Goal: Task Accomplishment & Management: Complete application form

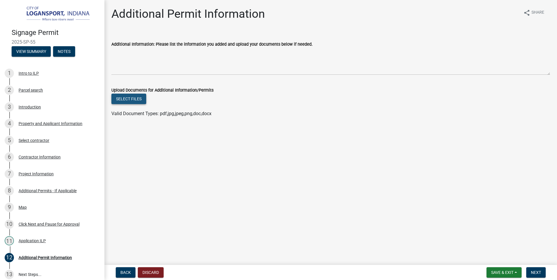
click at [129, 96] on button "Select files" at bounding box center [128, 98] width 35 height 10
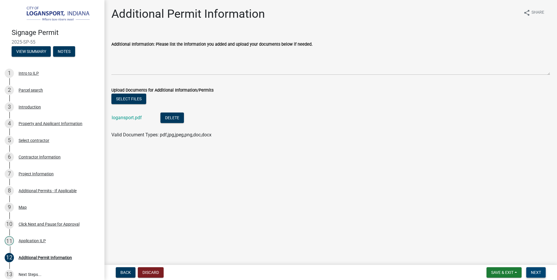
drag, startPoint x: 540, startPoint y: 271, endPoint x: 508, endPoint y: 254, distance: 36.1
click at [508, 254] on wm-app "Signage Permit 2025-SP-55 View Summary Notes 1 Intro to ILP 2 Parcel search 3 I…" at bounding box center [278, 140] width 557 height 280
click at [537, 270] on span "Next" at bounding box center [536, 272] width 10 height 5
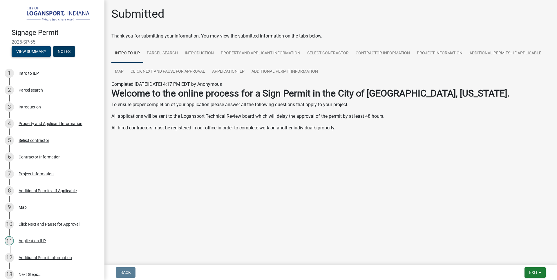
click at [38, 50] on button "View Summary" at bounding box center [31, 51] width 39 height 10
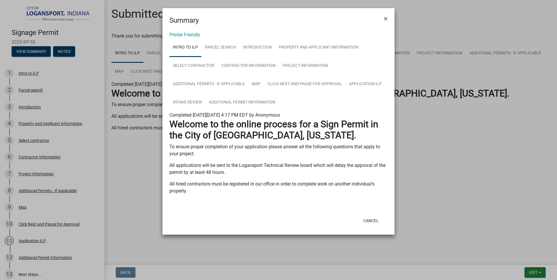
click at [57, 49] on ngb-modal-window "Summary × Printer Friendly Intro to ILP Parcel search Introduction Property and…" at bounding box center [278, 140] width 557 height 280
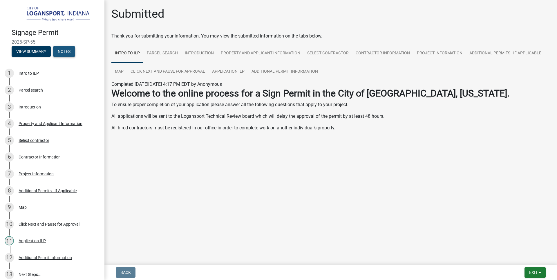
click at [60, 50] on button "Notes" at bounding box center [64, 51] width 22 height 10
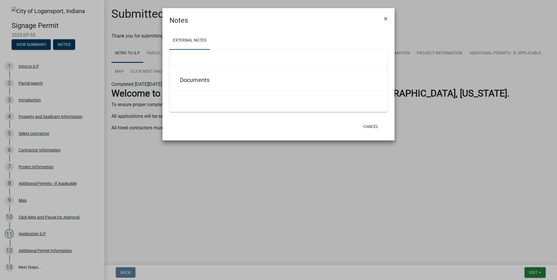
click at [186, 79] on h5 "Documents" at bounding box center [278, 79] width 197 height 7
click at [190, 39] on link "External Notes" at bounding box center [190, 40] width 41 height 19
click at [194, 60] on div at bounding box center [279, 58] width 218 height 16
drag, startPoint x: 201, startPoint y: 79, endPoint x: 269, endPoint y: 95, distance: 69.4
click at [203, 80] on h5 "Documents" at bounding box center [278, 79] width 197 height 7
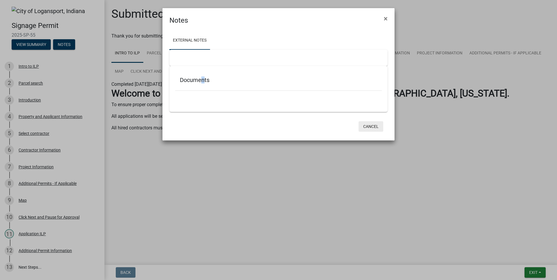
click at [376, 126] on button "Cancel" at bounding box center [371, 126] width 25 height 10
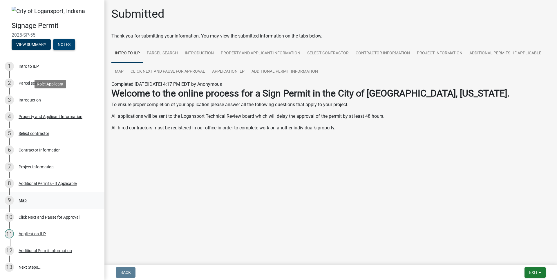
scroll to position [50, 0]
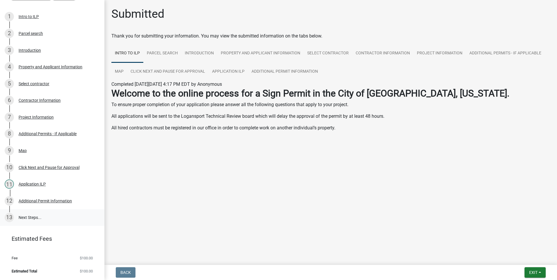
click at [36, 219] on link "13 Next Steps..." at bounding box center [52, 217] width 104 height 17
click at [33, 217] on link "13 Next Steps..." at bounding box center [52, 217] width 104 height 17
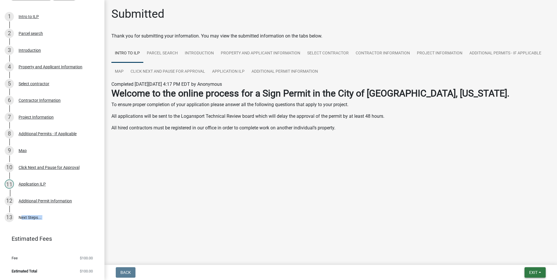
click at [531, 270] on span "Exit" at bounding box center [533, 272] width 8 height 5
click at [522, 257] on button "Save & Exit" at bounding box center [523, 257] width 46 height 14
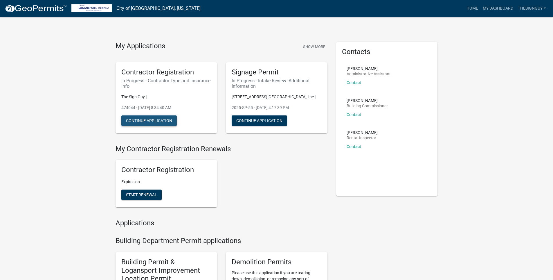
click at [144, 122] on button "Continue Application" at bounding box center [148, 120] width 55 height 10
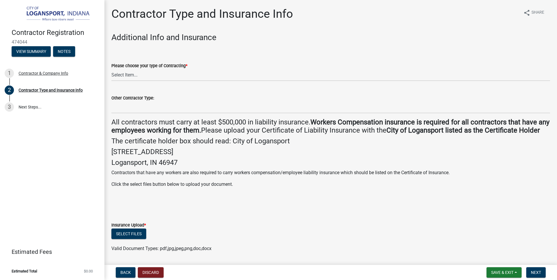
scroll to position [116, 0]
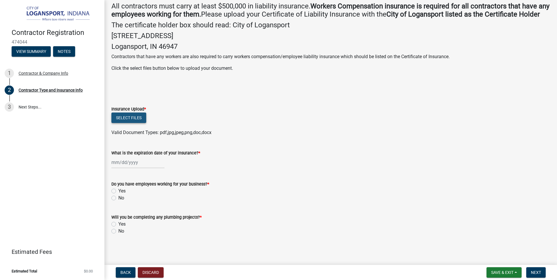
click at [127, 123] on button "Select files" at bounding box center [128, 117] width 35 height 10
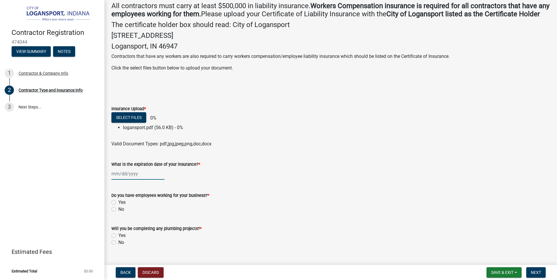
click at [131, 179] on div at bounding box center [137, 173] width 53 height 12
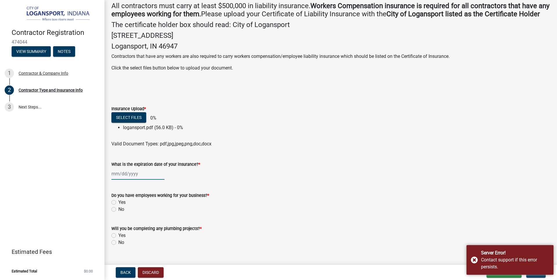
select select "9"
select select "2025"
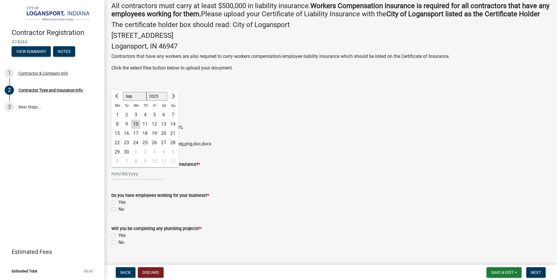
click at [132, 179] on div "[PERSON_NAME] Feb Mar Apr [PERSON_NAME][DATE] Oct Nov [DATE] 1526 1527 1528 152…" at bounding box center [137, 173] width 53 height 12
click at [263, 167] on div "What is the expiration date of your insurance? *" at bounding box center [330, 164] width 439 height 7
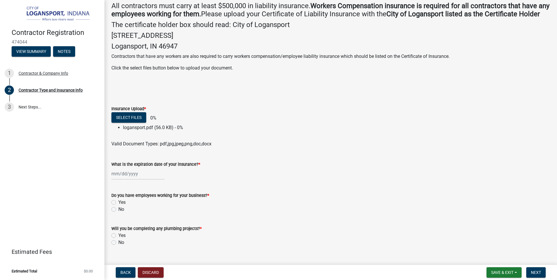
click at [142, 131] on li "logansport.pdf (56.0 KB) - 0%" at bounding box center [336, 127] width 427 height 7
click at [124, 179] on div at bounding box center [137, 173] width 53 height 12
select select "9"
select select "2025"
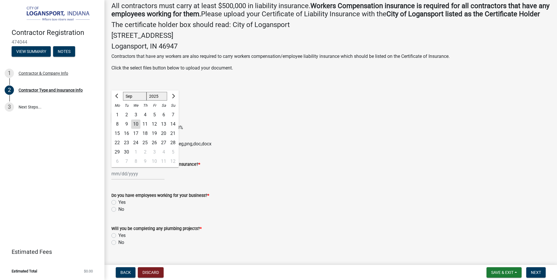
click at [222, 193] on form "Do you have employees working for your business? * Yes No" at bounding box center [330, 199] width 439 height 28
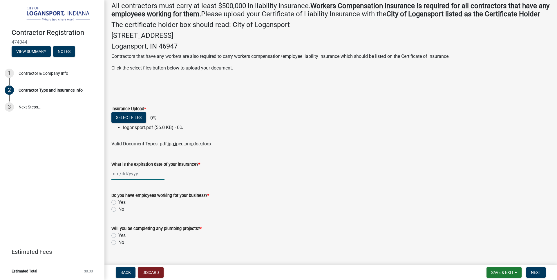
click at [116, 179] on div at bounding box center [137, 173] width 53 height 12
select select "9"
select select "2025"
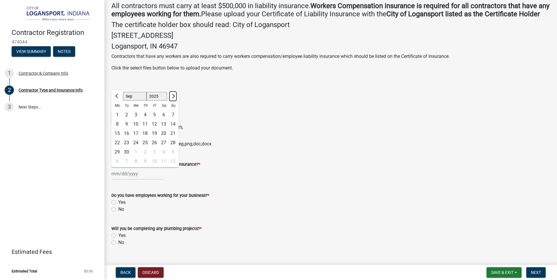
click at [174, 98] on span "Next month" at bounding box center [173, 96] width 4 height 4
select select "10"
click at [164, 147] on div "25" at bounding box center [163, 142] width 9 height 9
type input "[DATE]"
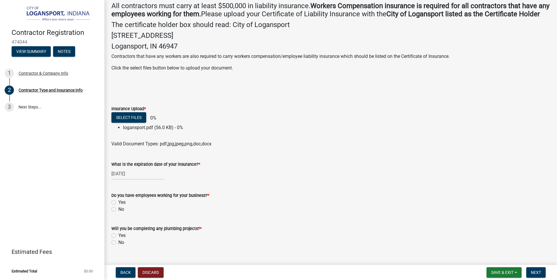
click at [118, 206] on label "Yes" at bounding box center [121, 202] width 7 height 7
click at [118, 202] on input "Yes" at bounding box center [120, 201] width 4 height 4
radio input "true"
click at [118, 246] on label "No" at bounding box center [121, 242] width 6 height 7
click at [118, 242] on input "No" at bounding box center [120, 241] width 4 height 4
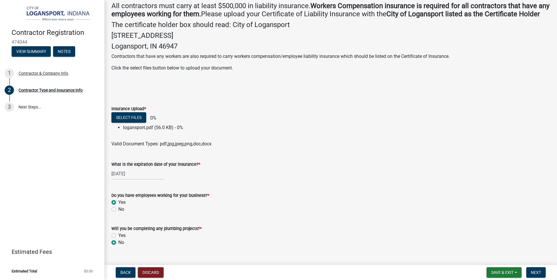
radio input "true"
click at [540, 270] on span "Next" at bounding box center [536, 272] width 10 height 5
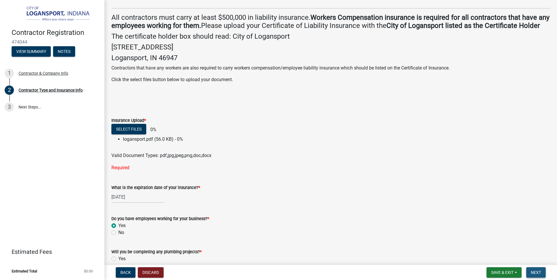
scroll to position [128, 0]
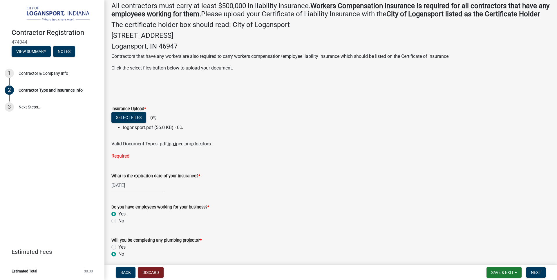
drag, startPoint x: 124, startPoint y: 164, endPoint x: 129, endPoint y: 131, distance: 33.6
click at [124, 159] on div "Required" at bounding box center [330, 155] width 439 height 7
click at [132, 122] on button "Select files" at bounding box center [128, 117] width 35 height 10
click at [122, 159] on div "Required" at bounding box center [330, 155] width 439 height 7
click at [134, 147] on div "Valid Document Types: pdf,jpg,jpeg,png,doc,docx" at bounding box center [331, 143] width 448 height 7
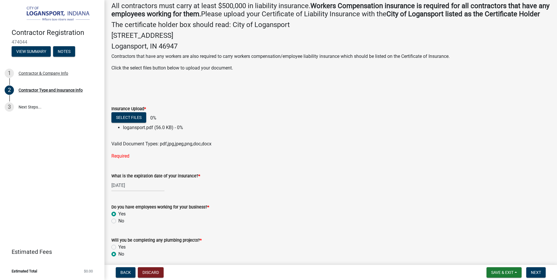
click at [134, 146] on span "Valid Document Types: pdf,jpg,jpeg,png,doc,docx" at bounding box center [161, 144] width 100 height 6
click at [145, 140] on ul at bounding box center [330, 138] width 439 height 5
click at [148, 159] on div "Required" at bounding box center [330, 155] width 439 height 7
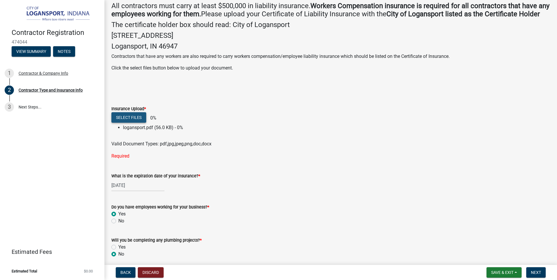
click at [132, 122] on button "Select files" at bounding box center [128, 117] width 35 height 10
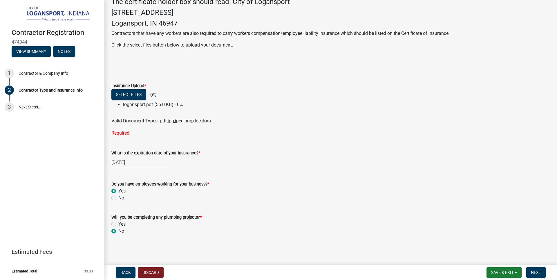
drag, startPoint x: 124, startPoint y: 136, endPoint x: 123, endPoint y: 132, distance: 4.4
click at [124, 135] on div "Required" at bounding box center [330, 132] width 439 height 7
click at [123, 132] on div "Required" at bounding box center [330, 132] width 439 height 7
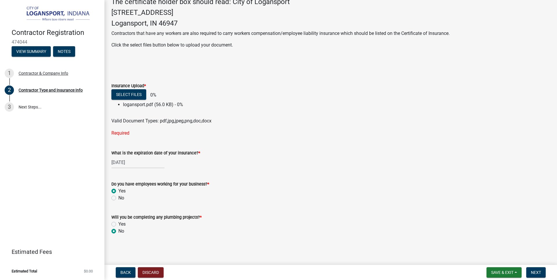
click at [138, 104] on li "logansport.pdf (56.0 KB) - 0%" at bounding box center [336, 104] width 427 height 7
click at [542, 275] on button "Next" at bounding box center [536, 272] width 19 height 10
click at [540, 273] on span "Next" at bounding box center [536, 272] width 10 height 5
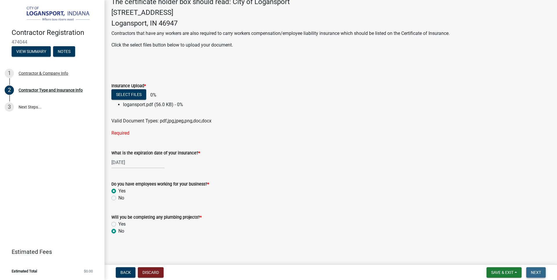
click at [540, 273] on span "Next" at bounding box center [536, 272] width 10 height 5
drag, startPoint x: 125, startPoint y: 268, endPoint x: 135, endPoint y: 271, distance: 11.0
click at [125, 268] on button "Back" at bounding box center [126, 272] width 20 height 10
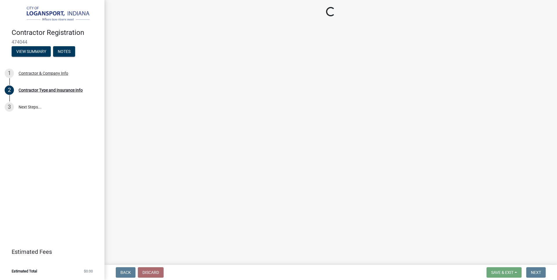
select select "IN"
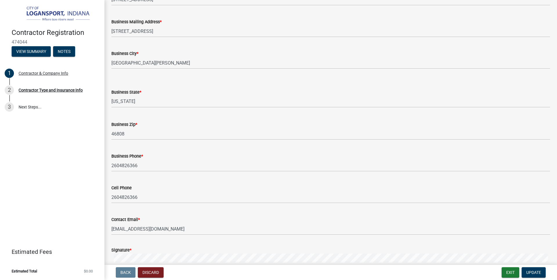
scroll to position [433, 0]
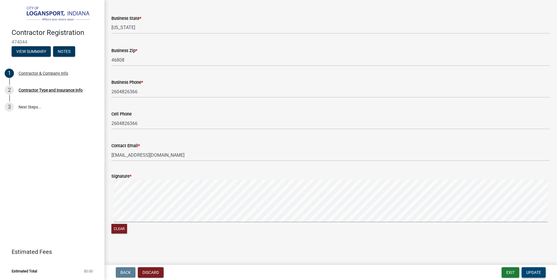
click at [532, 271] on span "Update" at bounding box center [534, 272] width 15 height 5
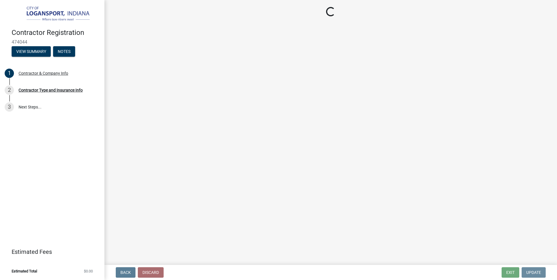
scroll to position [0, 0]
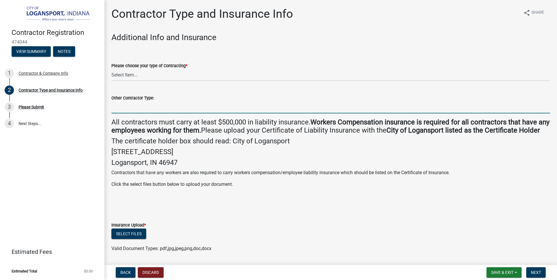
click at [122, 111] on input "Other Contractor Type:" at bounding box center [330, 107] width 439 height 12
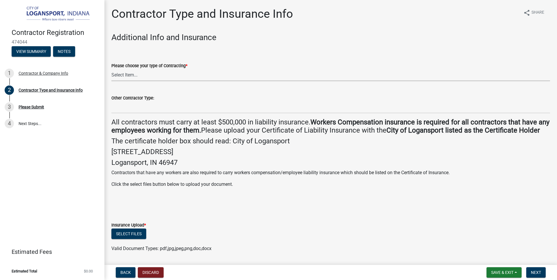
click at [123, 74] on select "Select Item... Plumber General HVAC Other Roofer Tree Service Demolition" at bounding box center [330, 75] width 439 height 12
click at [111, 69] on select "Select Item... Plumber General HVAC Other Roofer Tree Service Demolition" at bounding box center [330, 75] width 439 height 12
select select "73fa514f-962c-4cd7-b720-93935cffebfa"
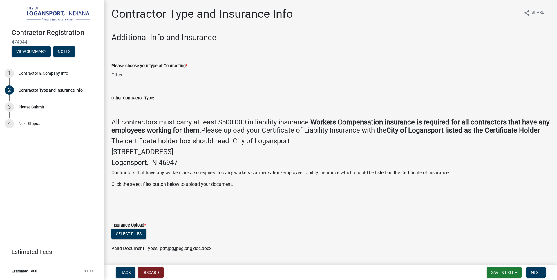
click at [126, 107] on input "Other Contractor Type:" at bounding box center [330, 107] width 439 height 12
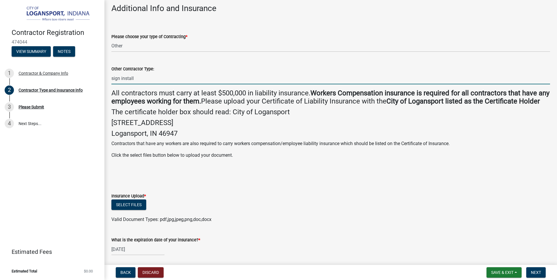
scroll to position [58, 0]
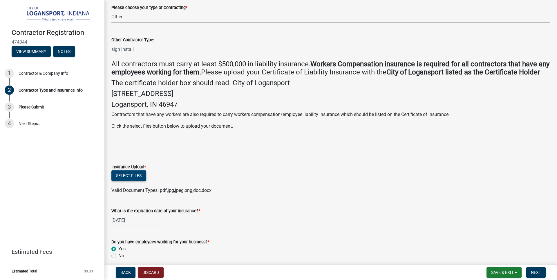
type input "sign install"
click at [127, 181] on button "Select files" at bounding box center [128, 175] width 35 height 10
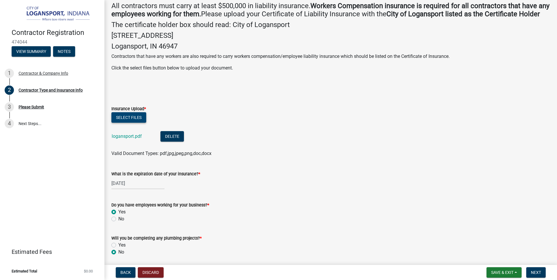
scroll to position [145, 0]
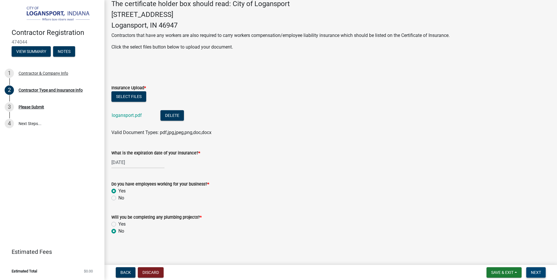
click at [530, 268] on button "Next" at bounding box center [536, 272] width 19 height 10
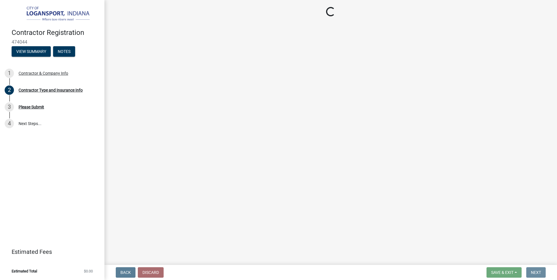
scroll to position [0, 0]
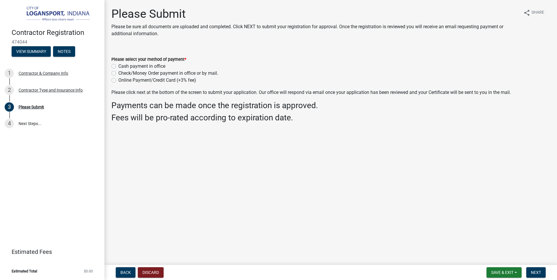
click at [116, 82] on div "Online Payment/Credit Card (+3% fee)" at bounding box center [330, 80] width 439 height 7
click at [118, 81] on label "Online Payment/Credit Card (+3% fee)" at bounding box center [157, 80] width 78 height 7
click at [118, 80] on input "Online Payment/Credit Card (+3% fee)" at bounding box center [120, 79] width 4 height 4
radio input "true"
click at [537, 271] on span "Next" at bounding box center [536, 272] width 10 height 5
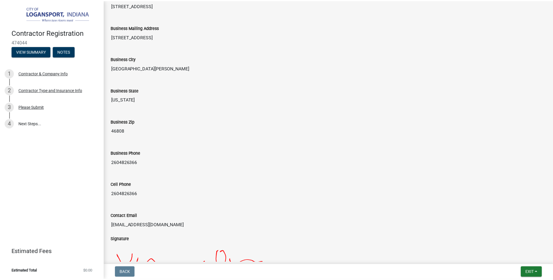
scroll to position [432, 0]
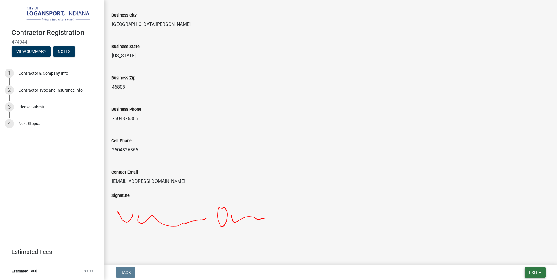
click at [537, 275] on button "Exit" at bounding box center [535, 272] width 21 height 10
click at [516, 257] on button "Save & Exit" at bounding box center [523, 257] width 46 height 14
